Goal: Transaction & Acquisition: Purchase product/service

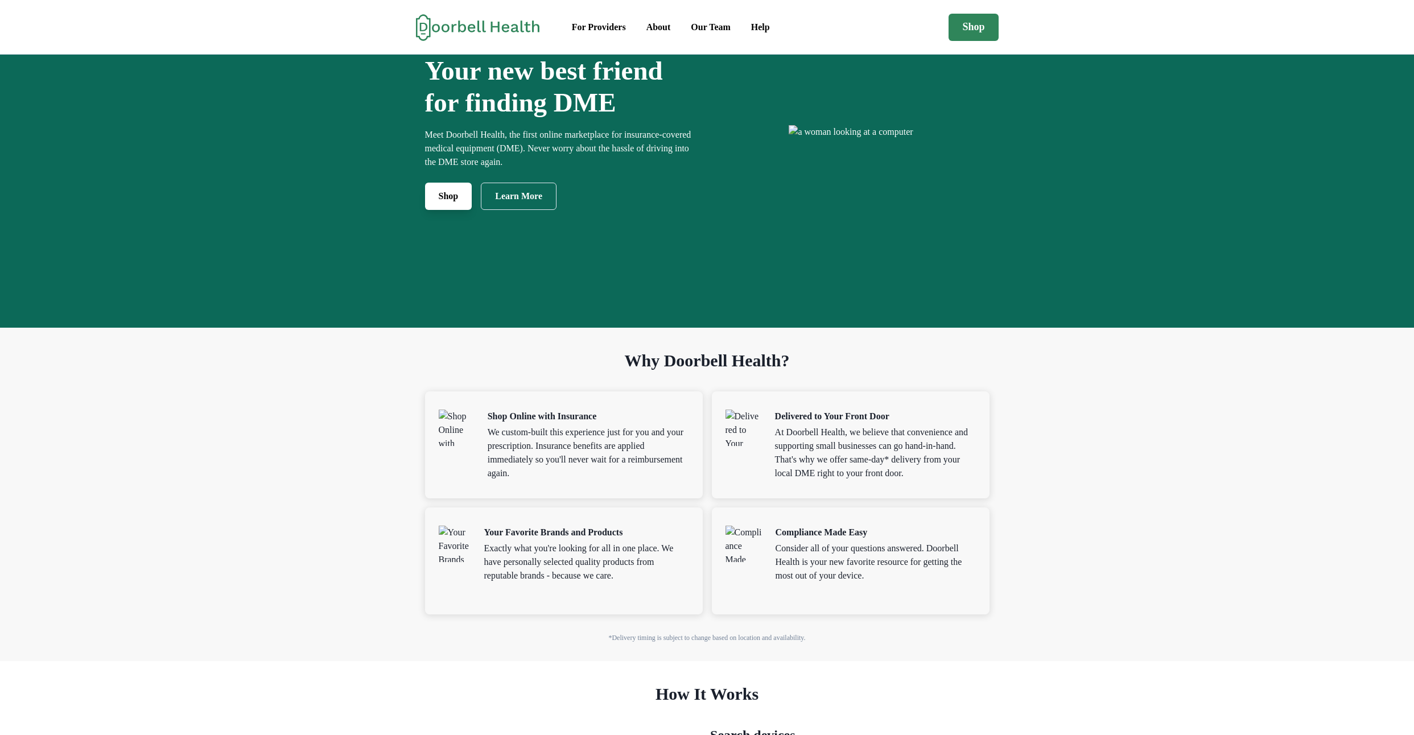
click at [429, 210] on link "Shop" at bounding box center [448, 196] width 47 height 27
